Goal: Task Accomplishment & Management: Use online tool/utility

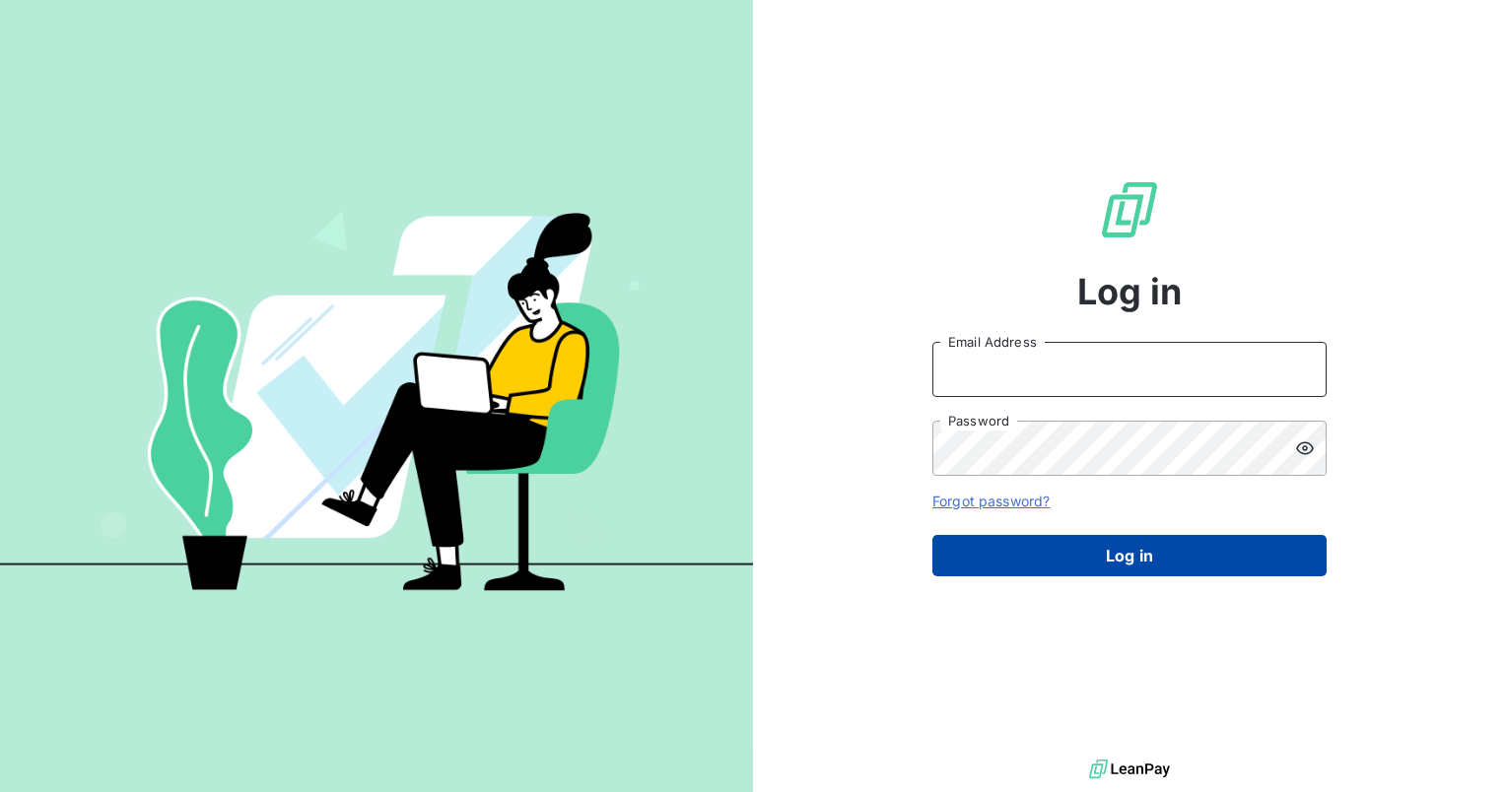
type input "[PERSON_NAME][EMAIL_ADDRESS][PERSON_NAME][DOMAIN_NAME]"
click at [1130, 563] on button "Log in" at bounding box center [1129, 555] width 394 height 41
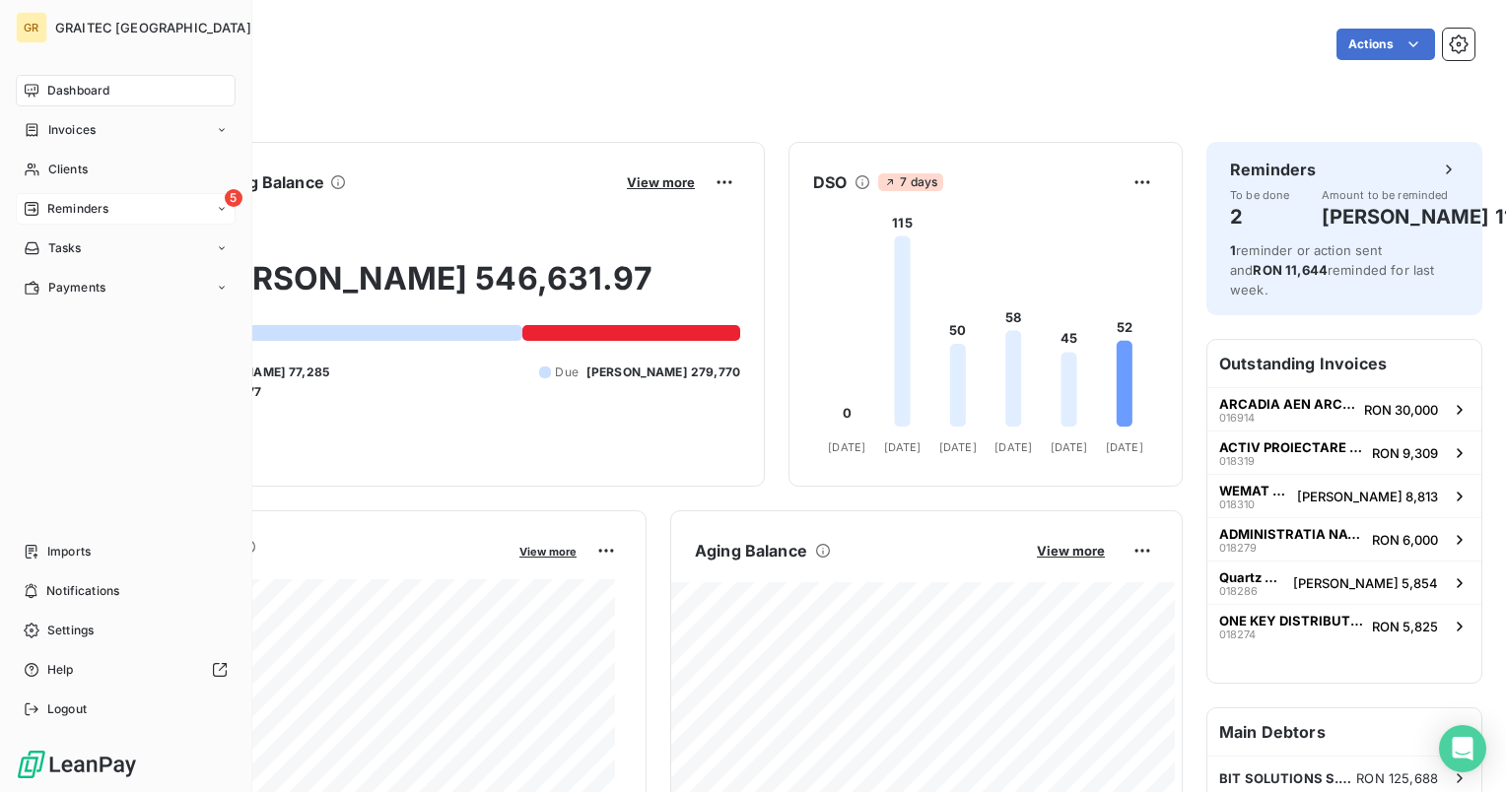
click at [54, 208] on span "Reminders" at bounding box center [77, 209] width 61 height 18
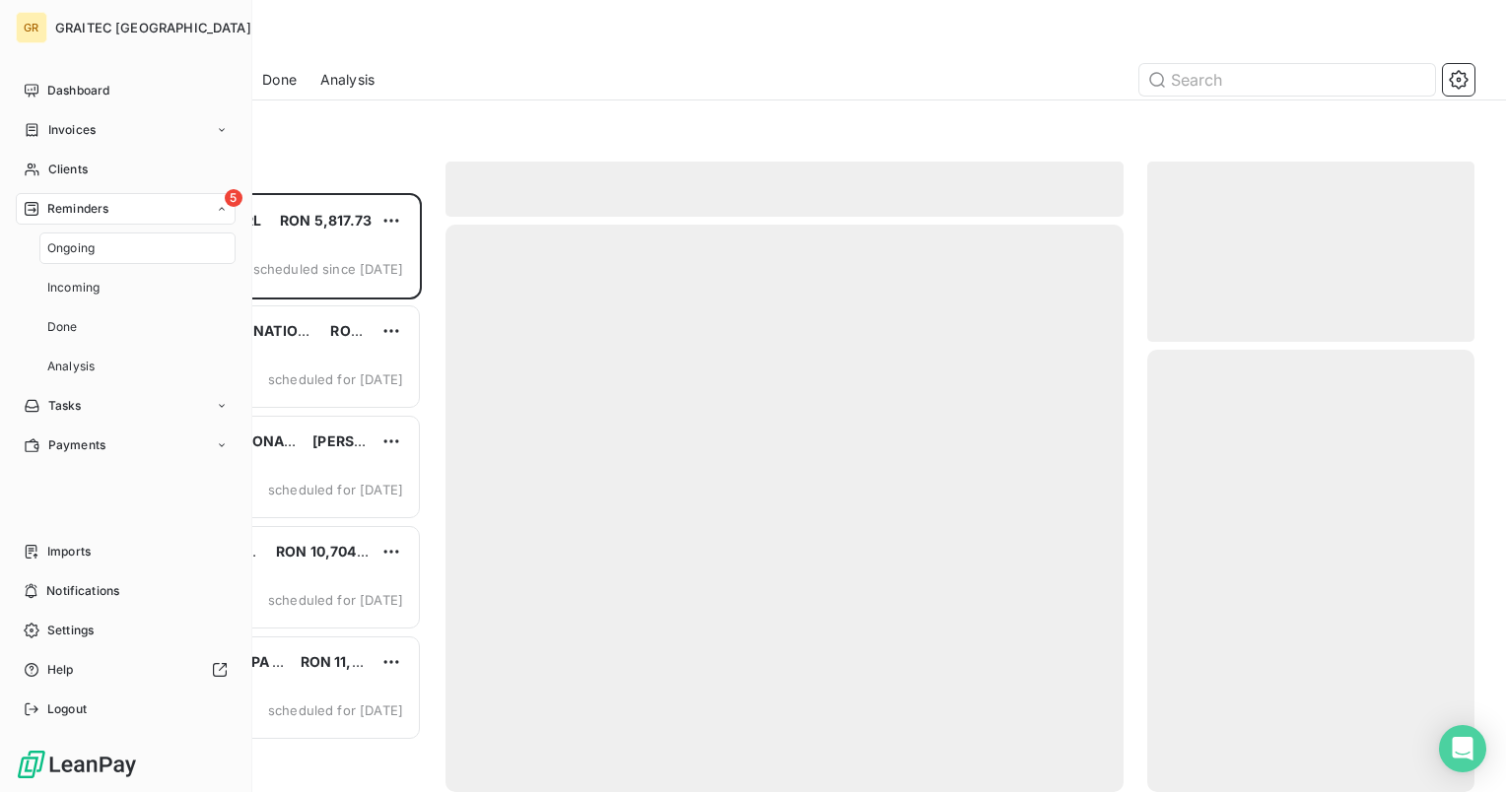
click at [51, 209] on span "Reminders" at bounding box center [77, 209] width 61 height 18
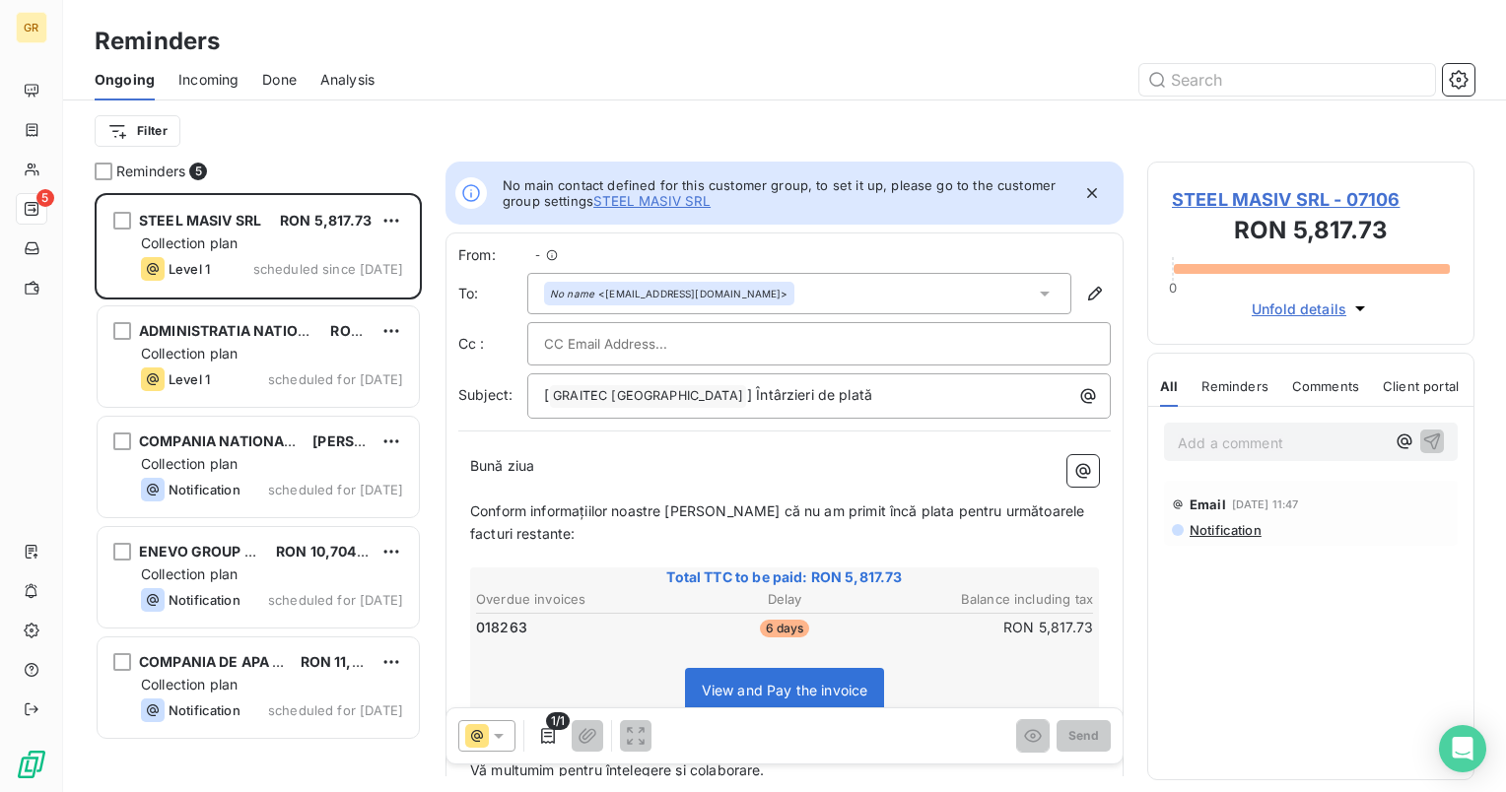
scroll to position [16, 16]
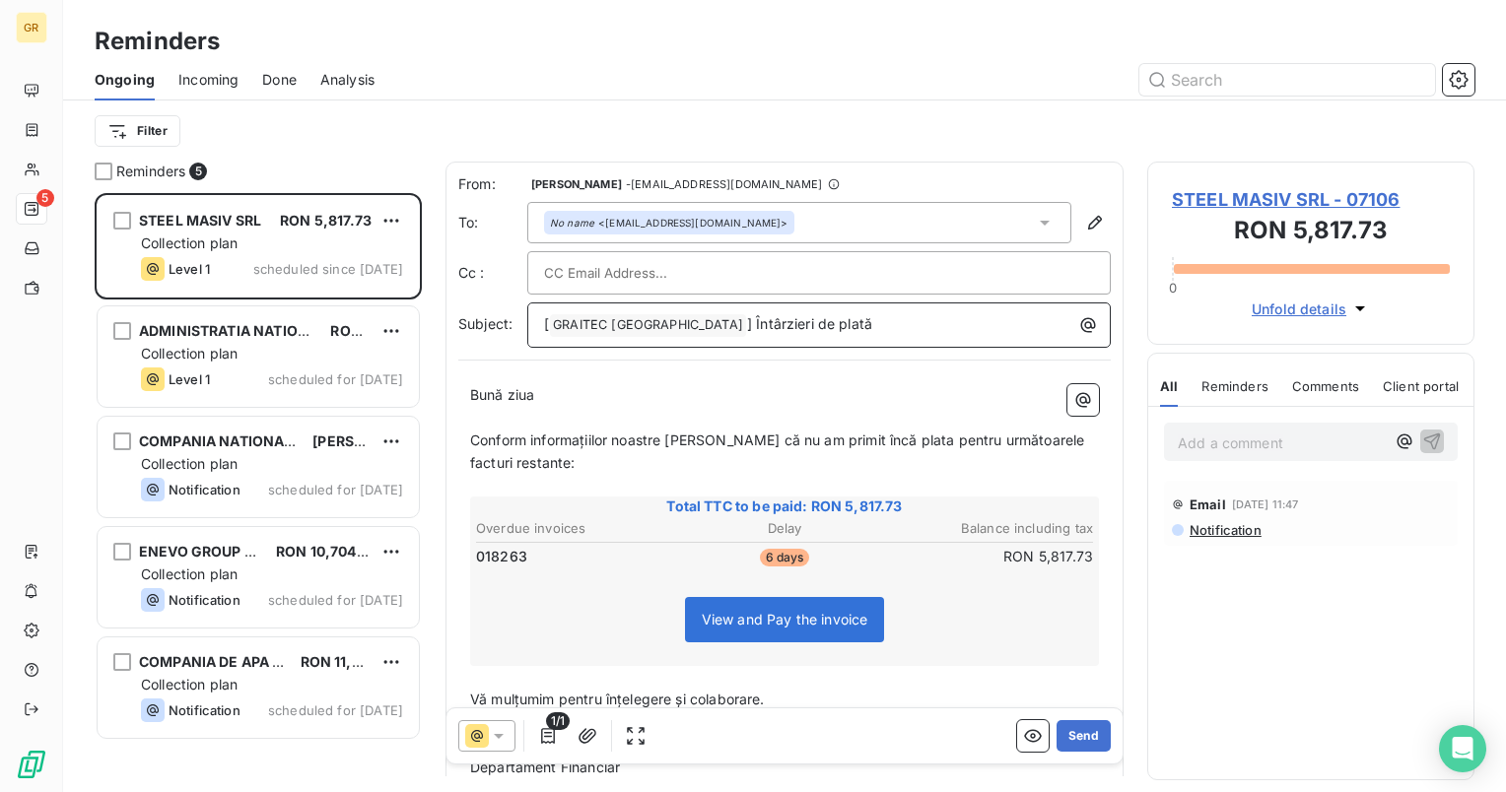
click at [747, 322] on span "] Întârzieri de plată" at bounding box center [809, 323] width 125 height 17
click at [747, 323] on span "] Întârzieri de plată" at bounding box center [809, 323] width 125 height 17
click at [547, 321] on span "[" at bounding box center [546, 323] width 5 height 17
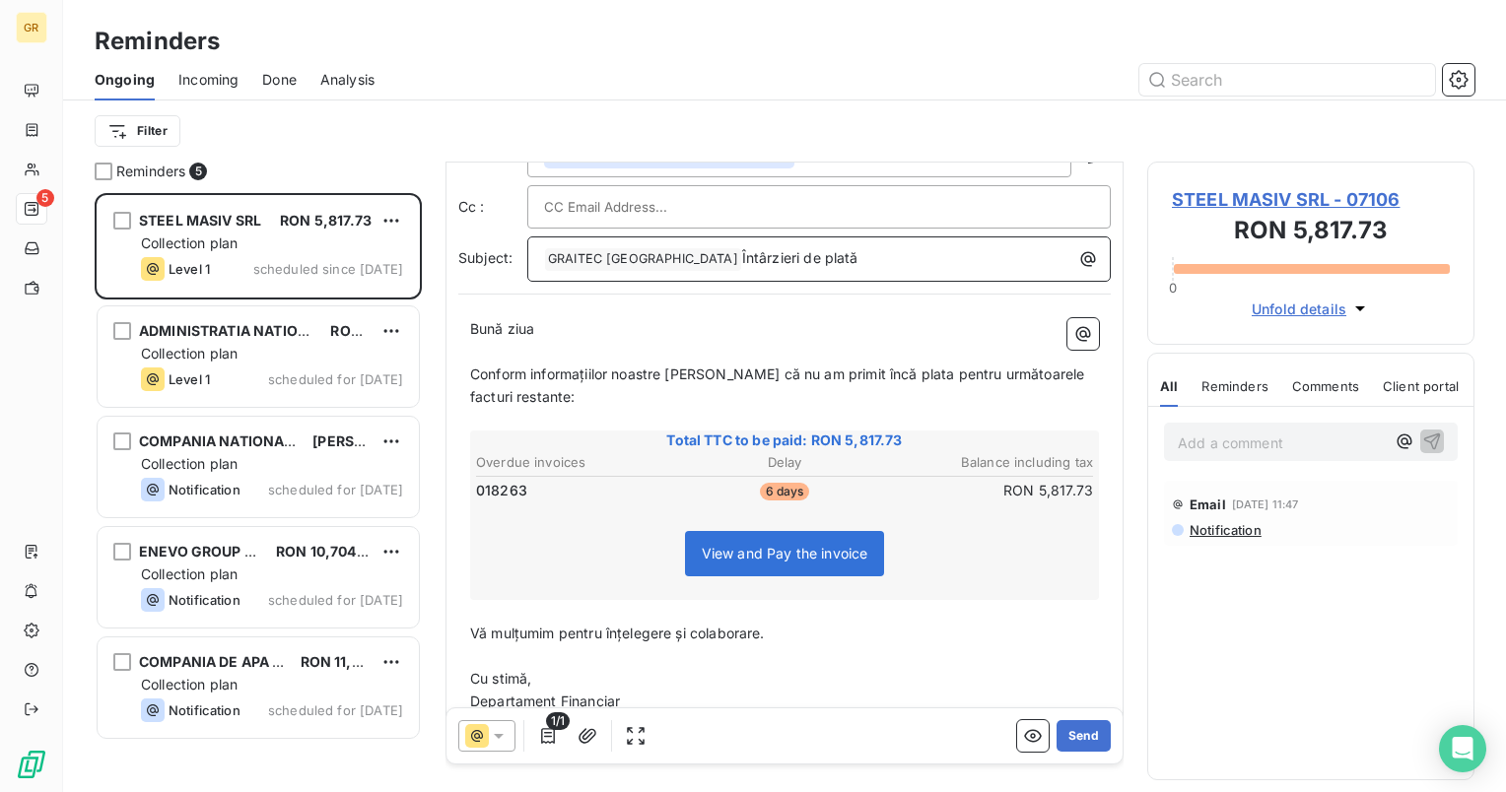
scroll to position [128, 0]
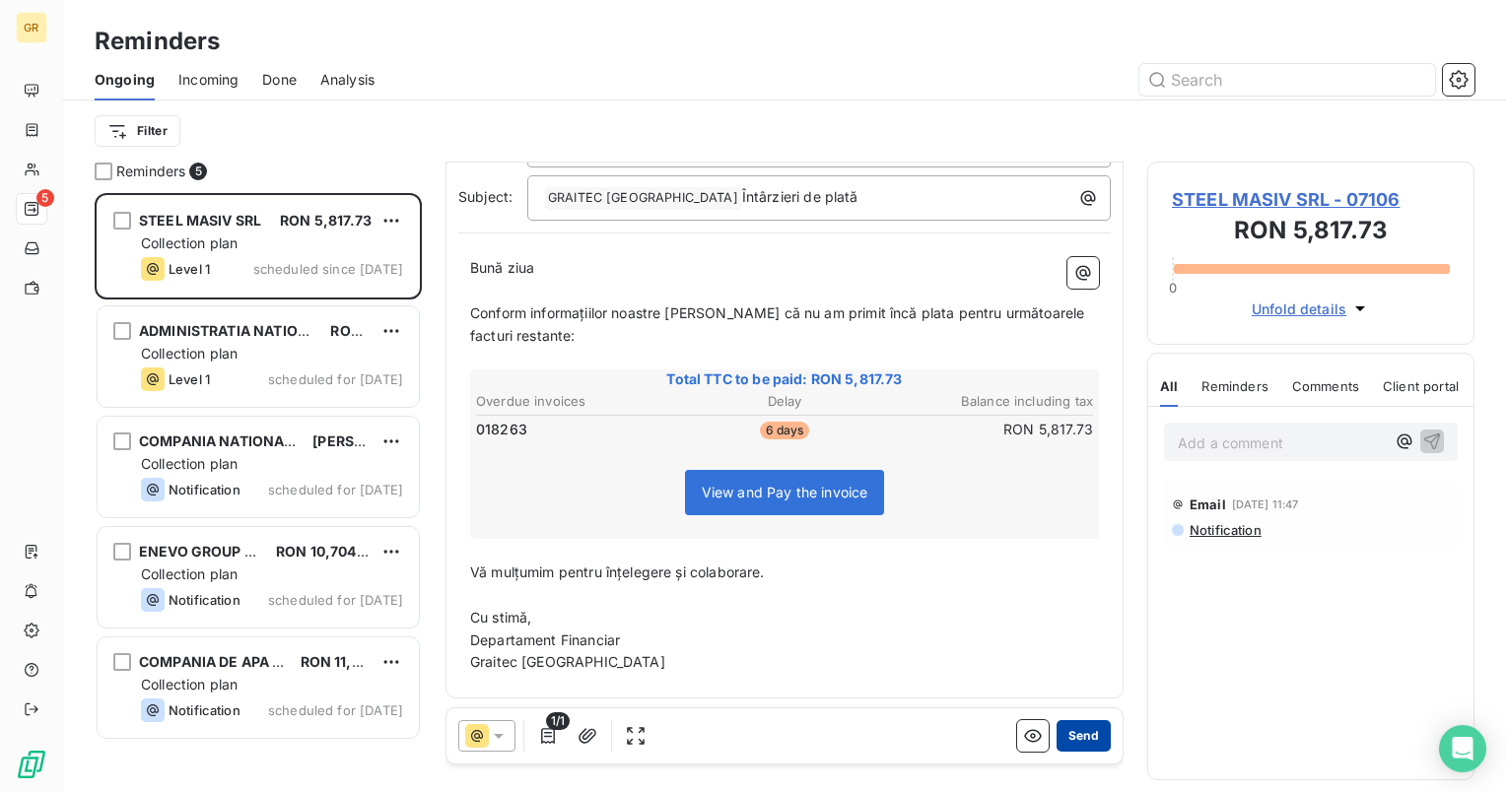
click at [1082, 743] on button "Send" at bounding box center [1084, 737] width 54 height 32
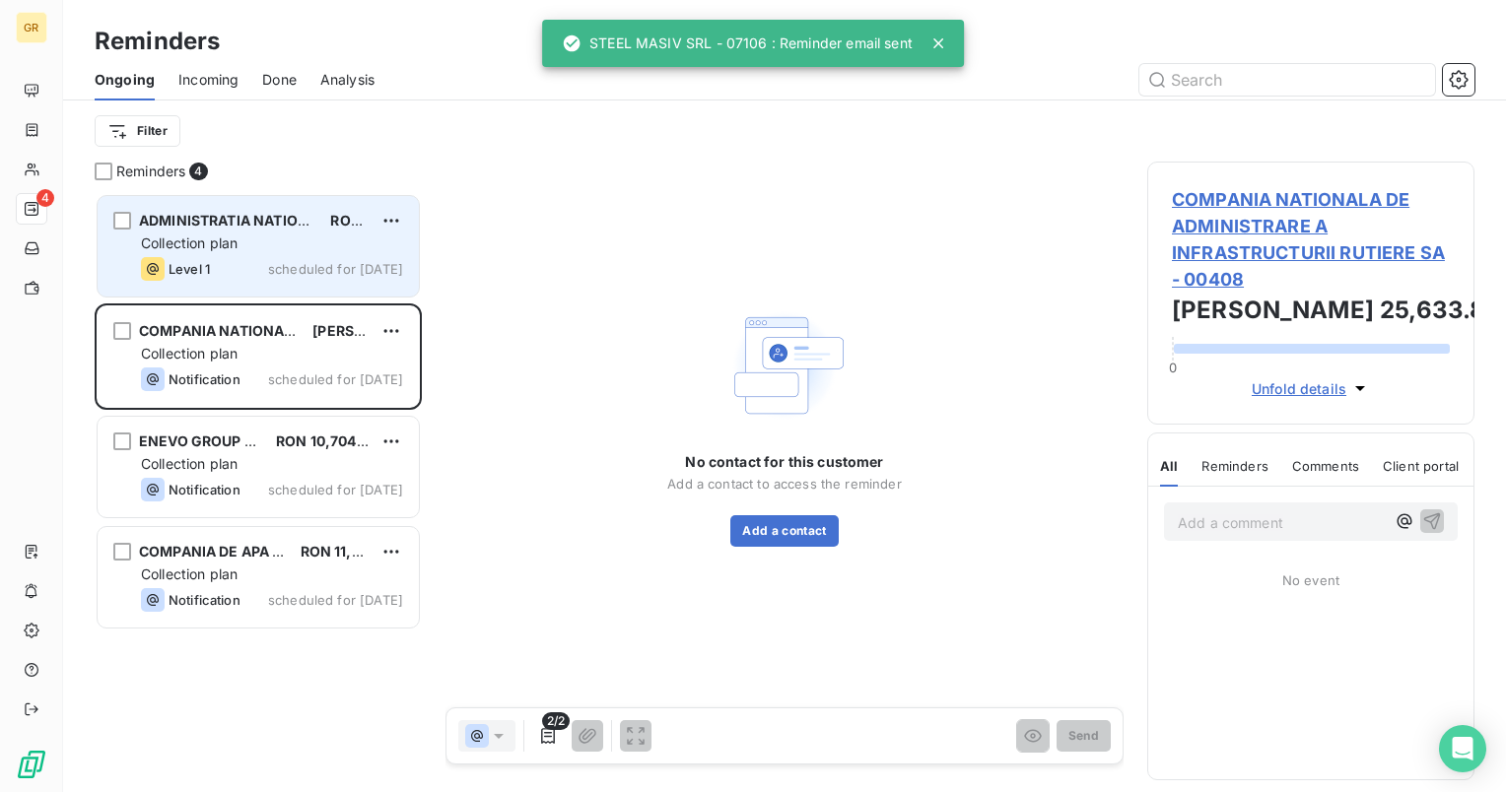
click at [282, 280] on div "Level 1 scheduled for [DATE]" at bounding box center [272, 269] width 262 height 24
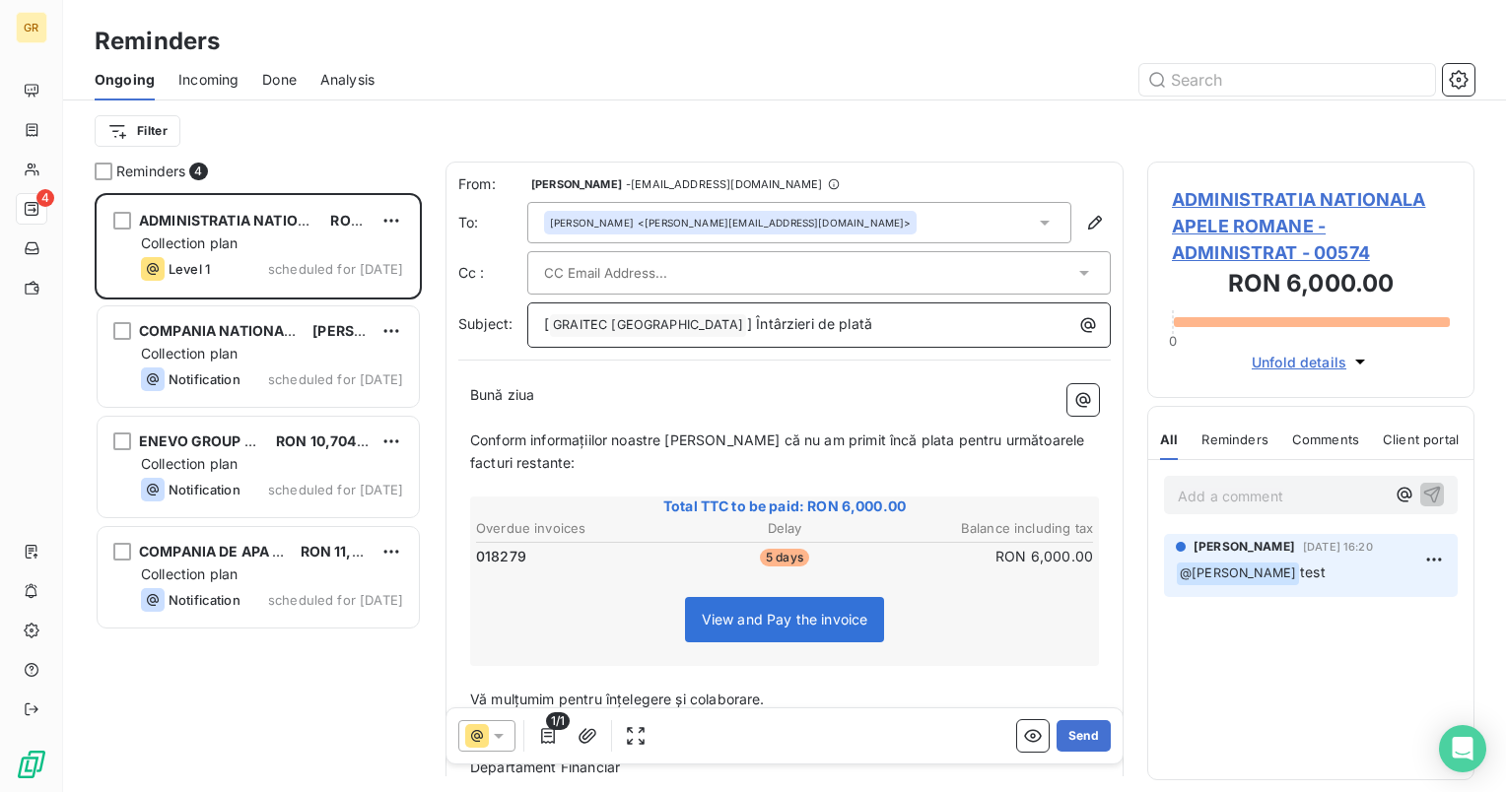
click at [747, 321] on span "] Întârzieri de plată" at bounding box center [809, 323] width 125 height 17
click at [747, 323] on span "] Întârzieri de plată" at bounding box center [809, 323] width 125 height 17
click at [548, 323] on span "[" at bounding box center [546, 323] width 5 height 17
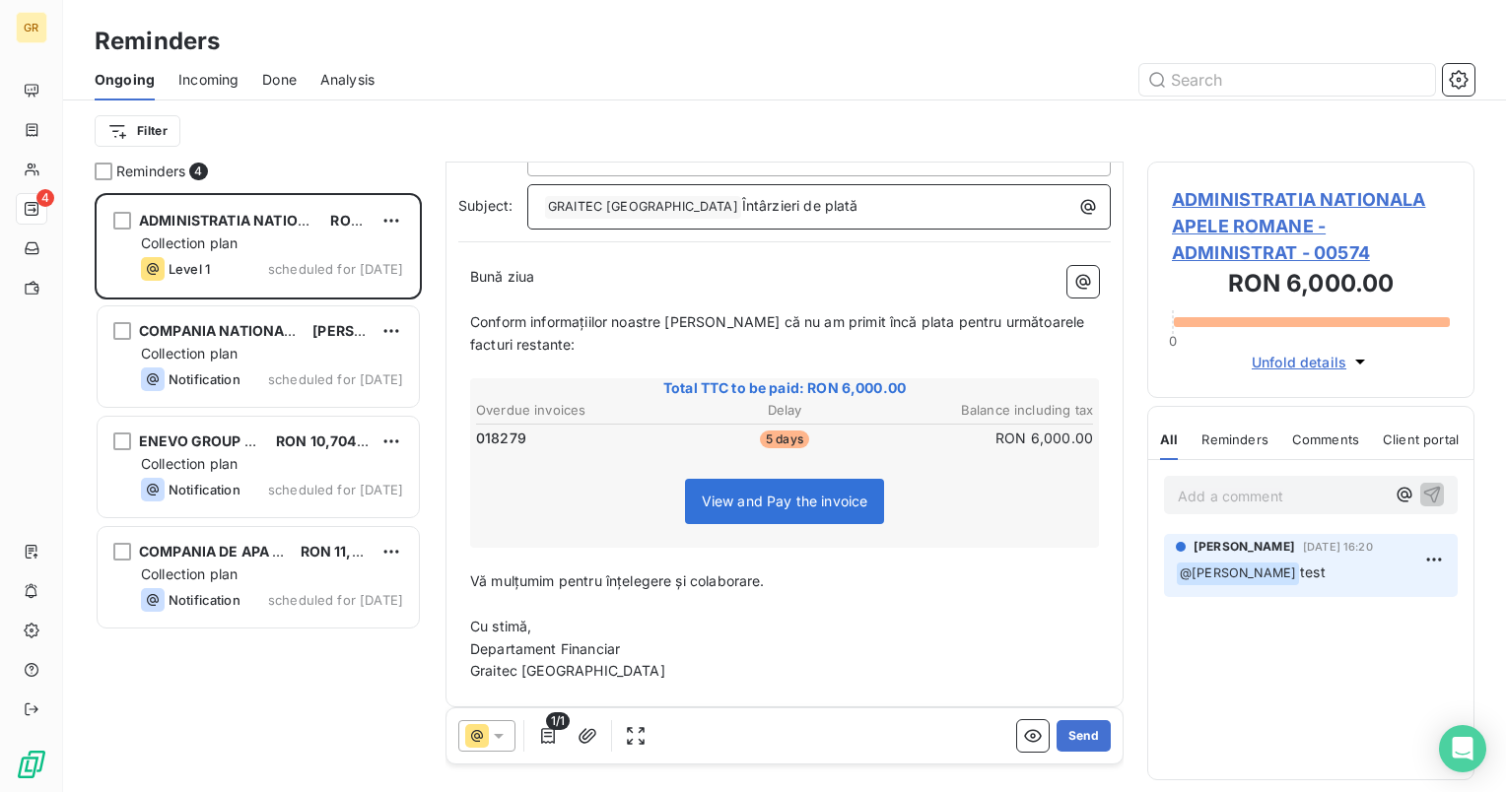
scroll to position [128, 0]
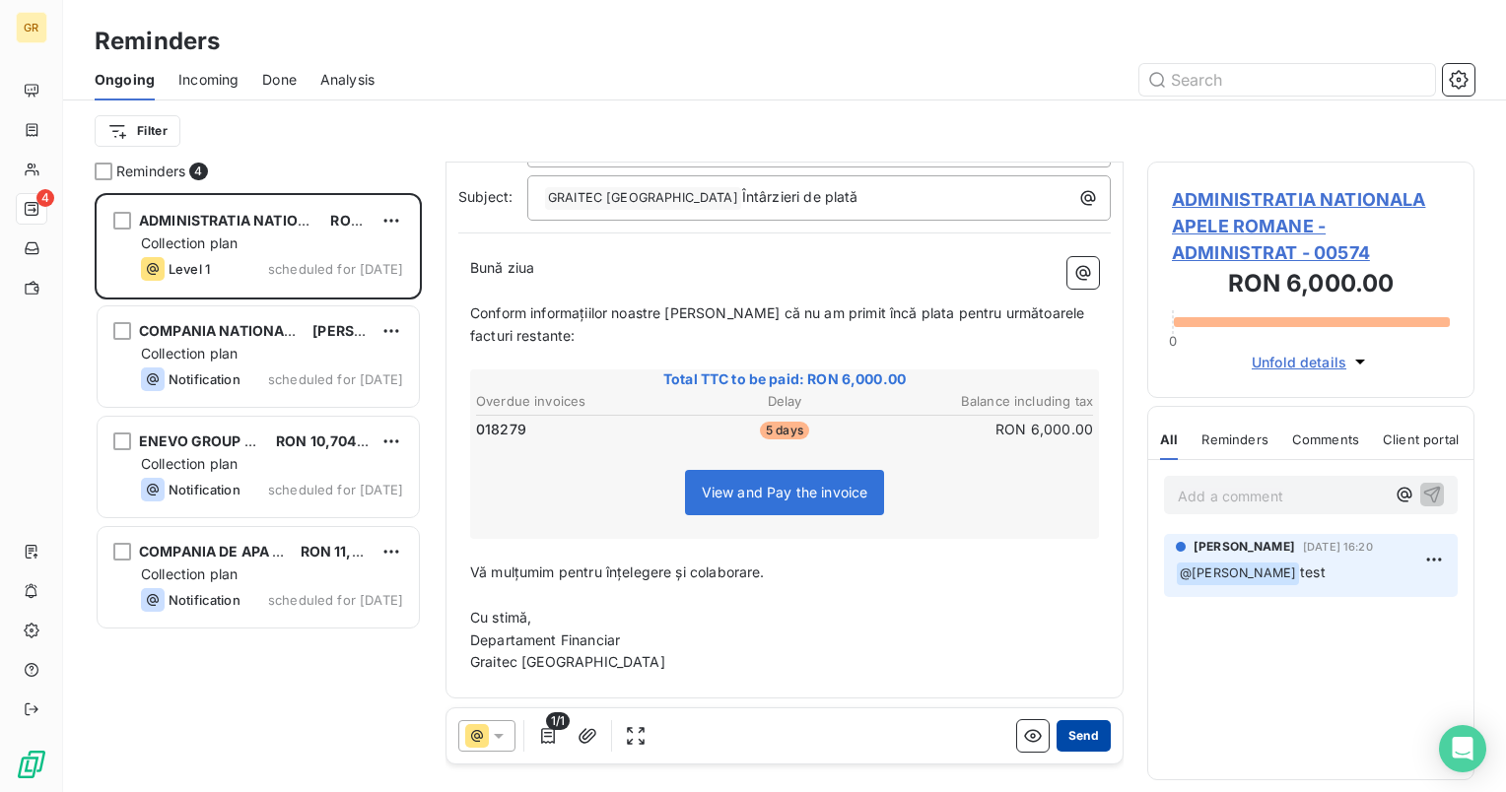
click at [1075, 743] on button "Send" at bounding box center [1084, 737] width 54 height 32
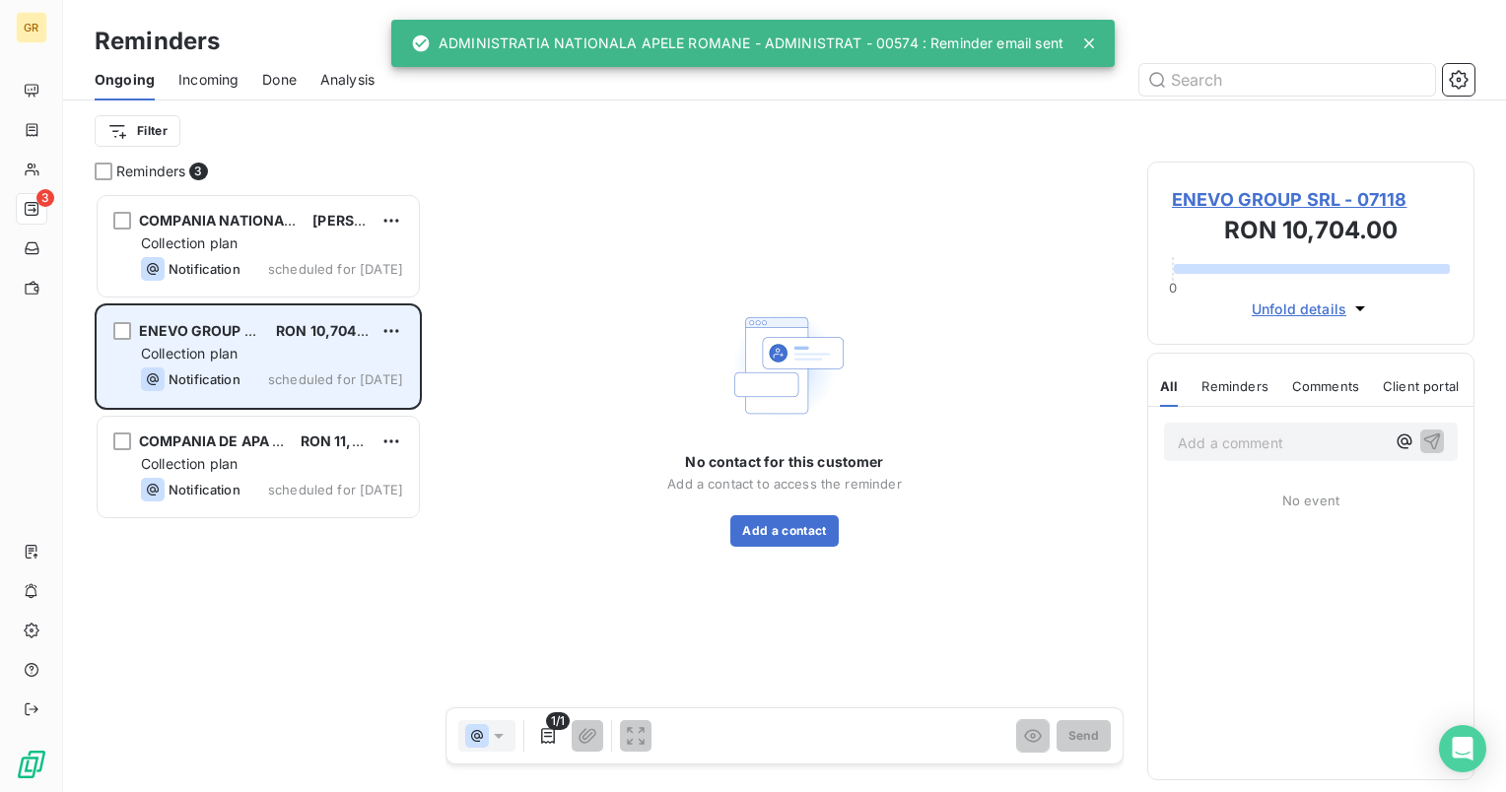
click at [220, 341] on div "ENEVO GROUP SRL [PERSON_NAME] 10,704.00 Collection plan Notification scheduled …" at bounding box center [258, 357] width 321 height 101
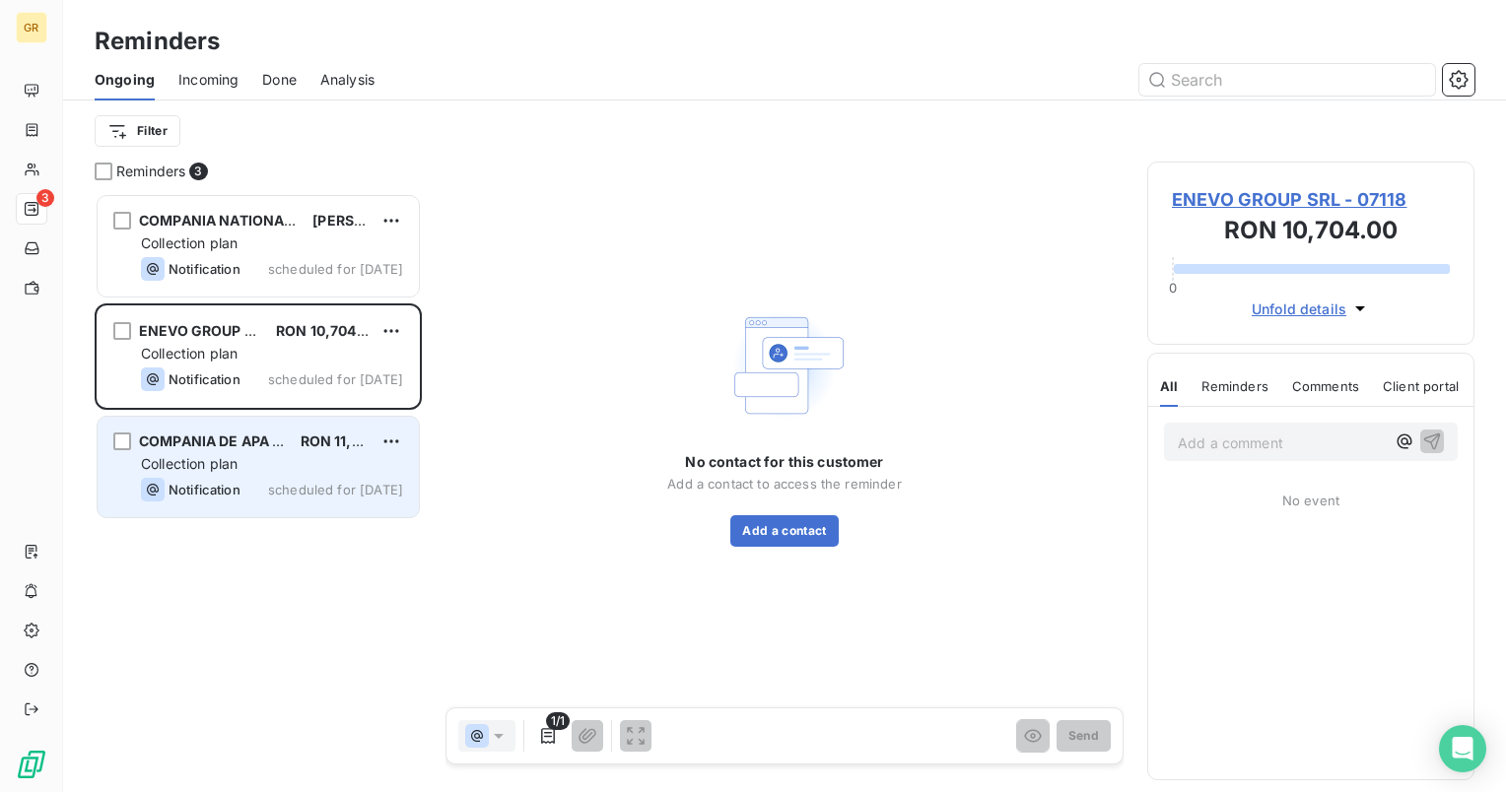
click at [215, 446] on span "COMPANIA DE APA SOMES SA" at bounding box center [242, 441] width 207 height 17
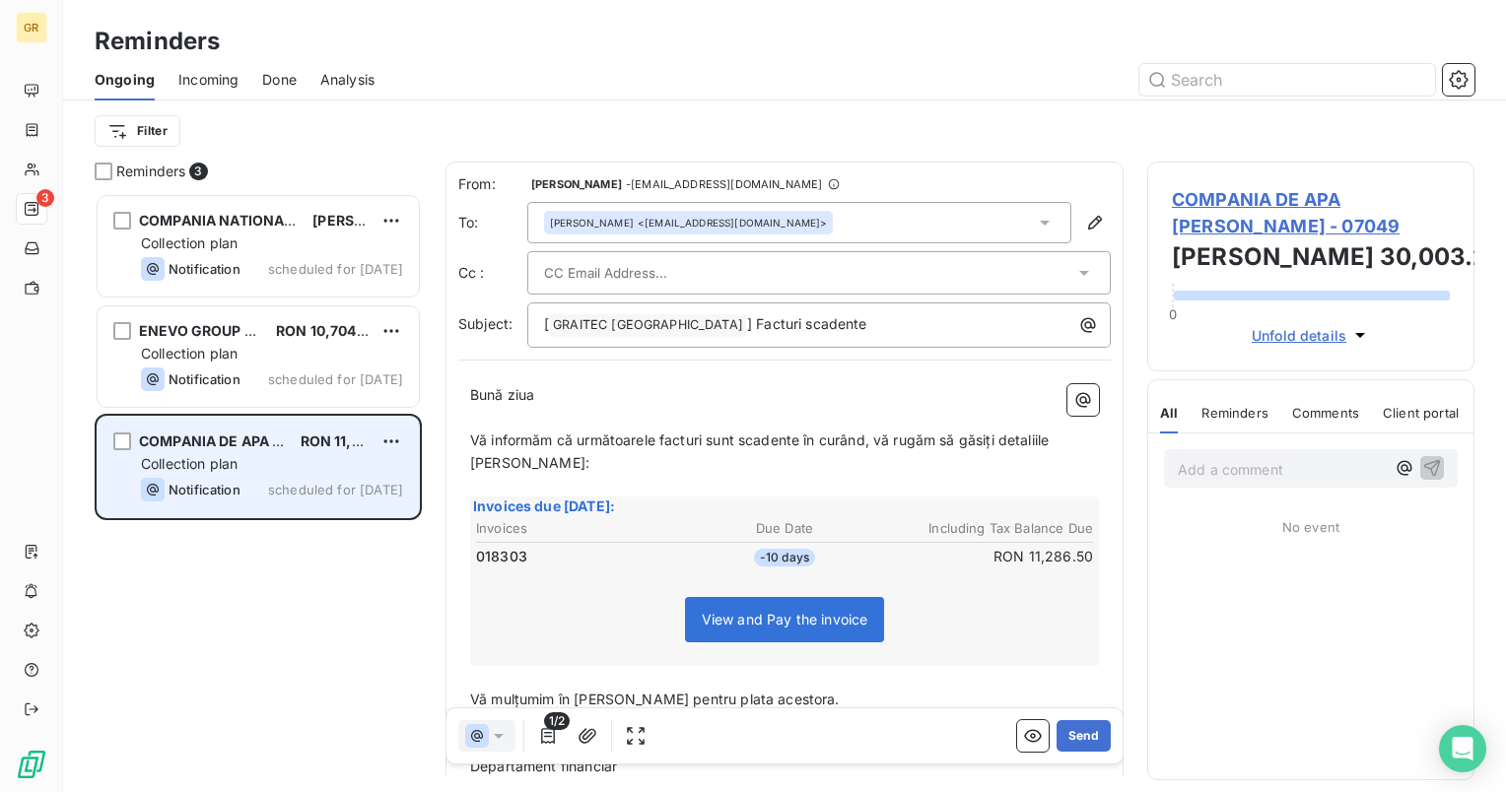
scroll to position [584, 311]
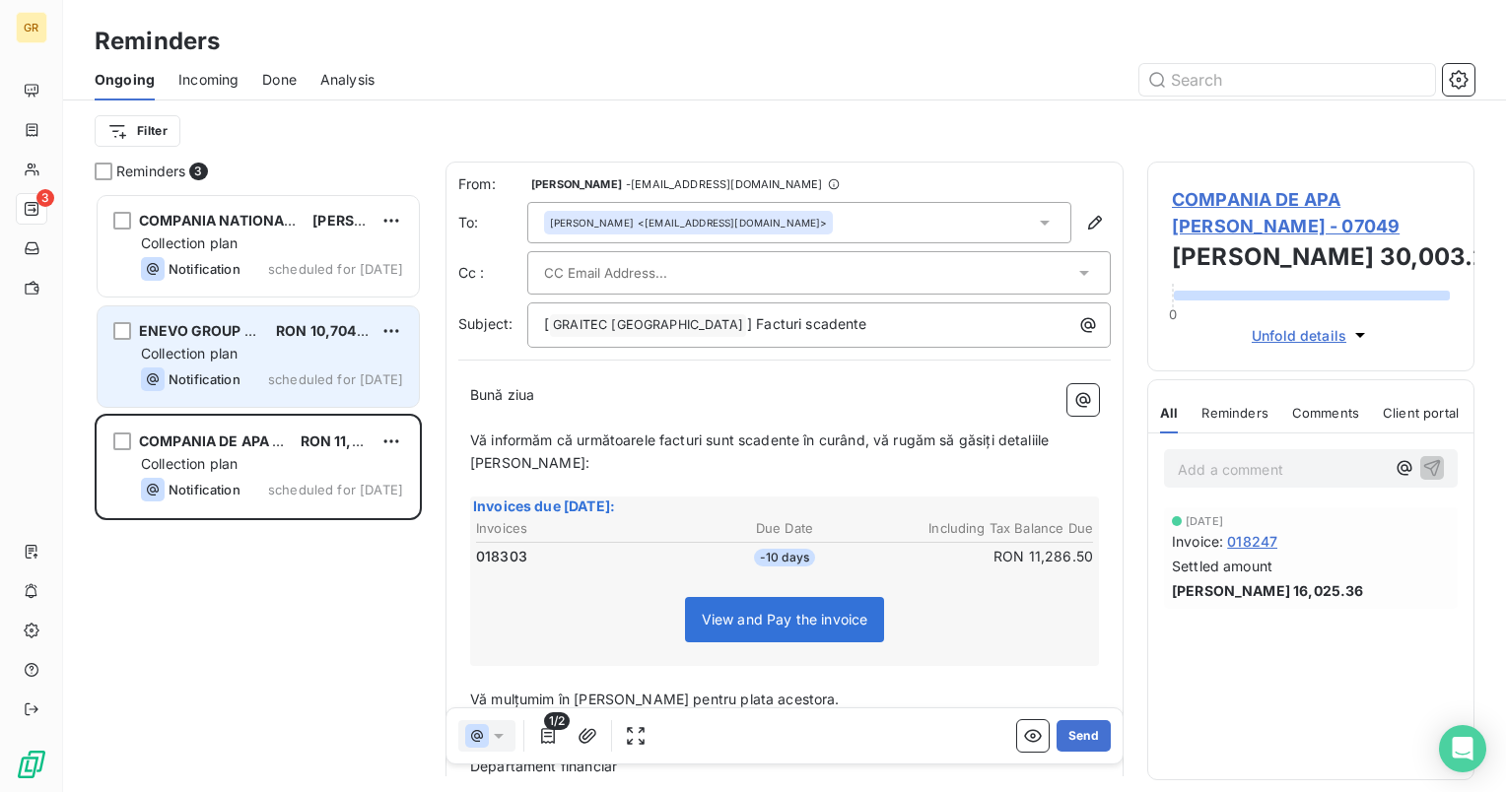
click at [216, 374] on span "Notification" at bounding box center [205, 380] width 72 height 16
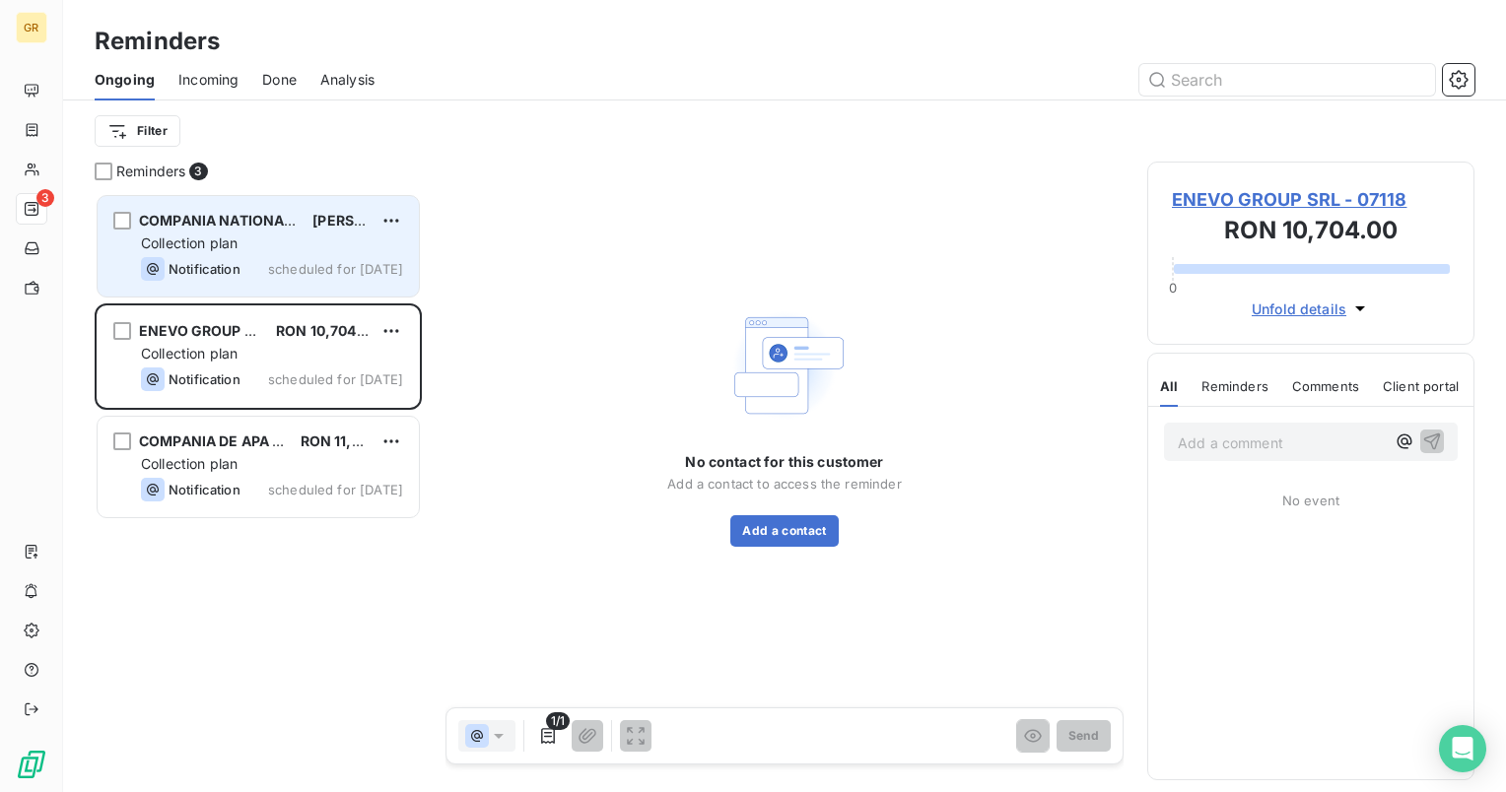
click at [224, 273] on span "Notification" at bounding box center [205, 269] width 72 height 16
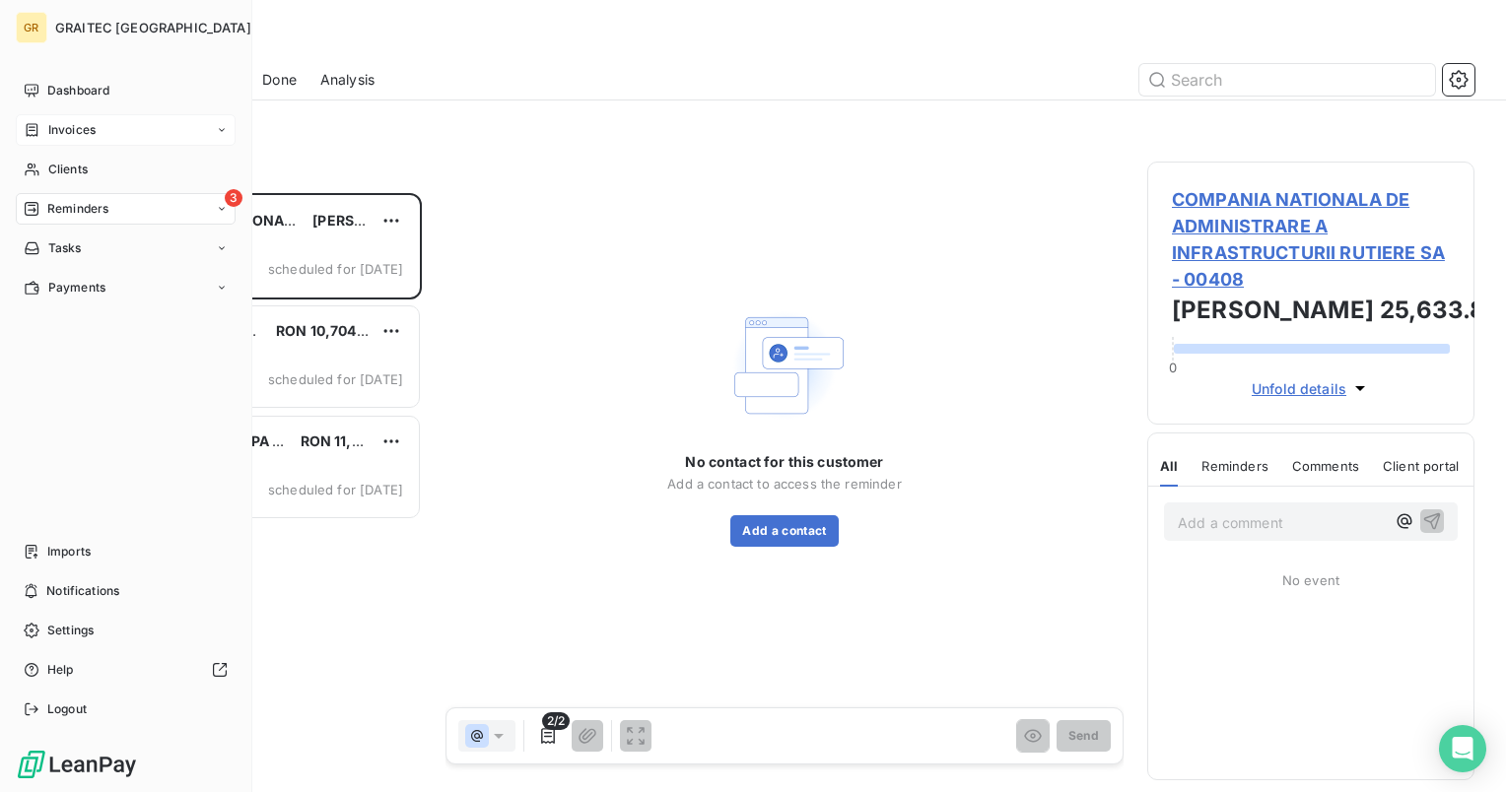
click at [65, 132] on span "Invoices" at bounding box center [71, 130] width 47 height 18
click at [66, 165] on span "Invoices" at bounding box center [70, 170] width 47 height 18
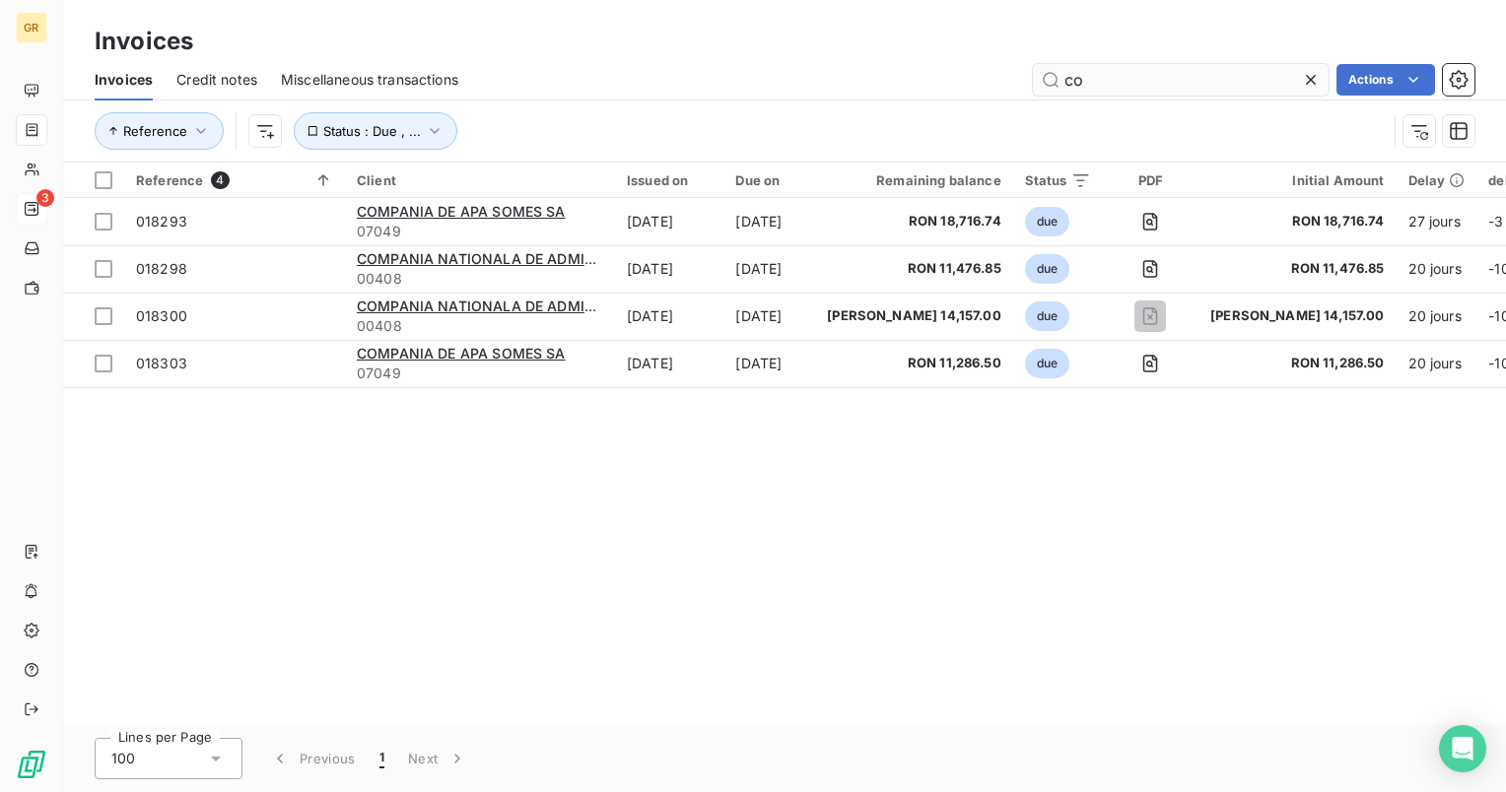
type input "c"
